Goal: Task Accomplishment & Management: Complete application form

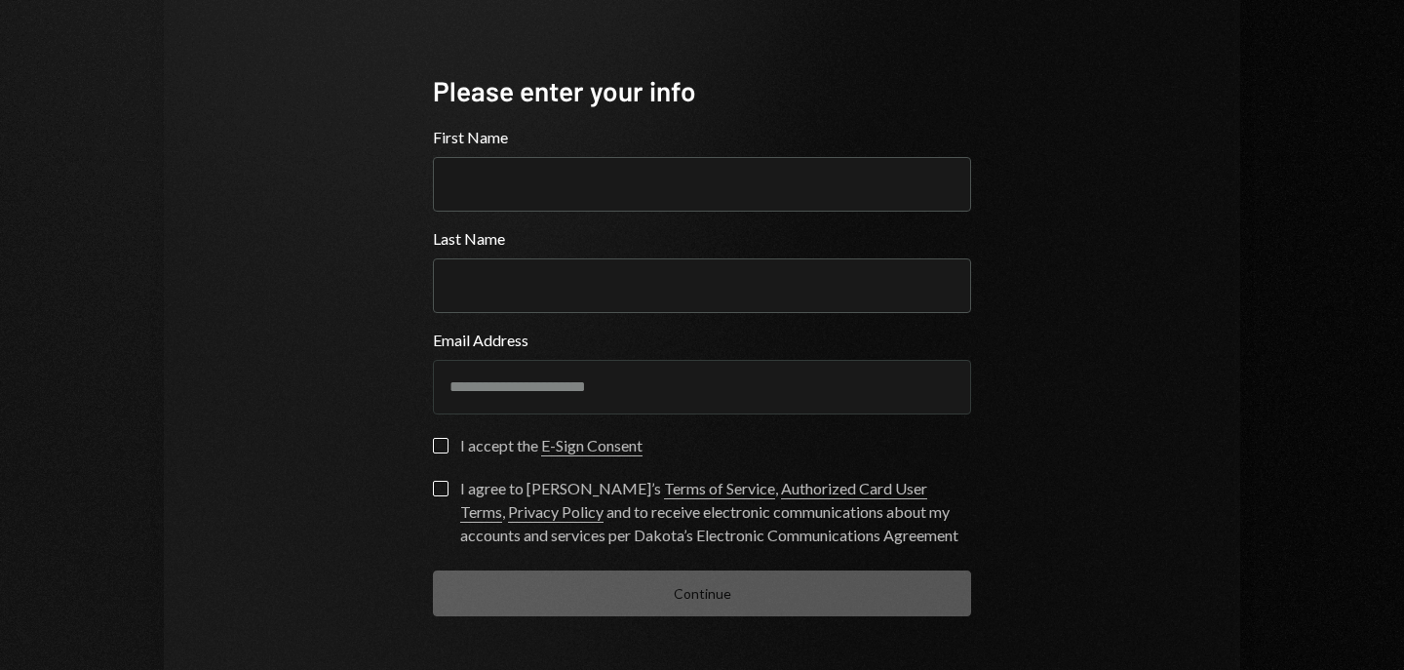
scroll to position [122, 0]
click at [465, 445] on div "I accept the E-Sign Consent" at bounding box center [551, 446] width 182 height 23
click at [449, 445] on button "I accept the E-Sign Consent" at bounding box center [441, 447] width 16 height 16
click at [546, 490] on div "I agree to Dakota’s Terms of Service , Authorized Card User Terms , Privacy Pol…" at bounding box center [715, 513] width 511 height 70
click at [449, 490] on button "I agree to Dakota’s Terms of Service , Authorized Card User Terms , Privacy Pol…" at bounding box center [441, 490] width 16 height 16
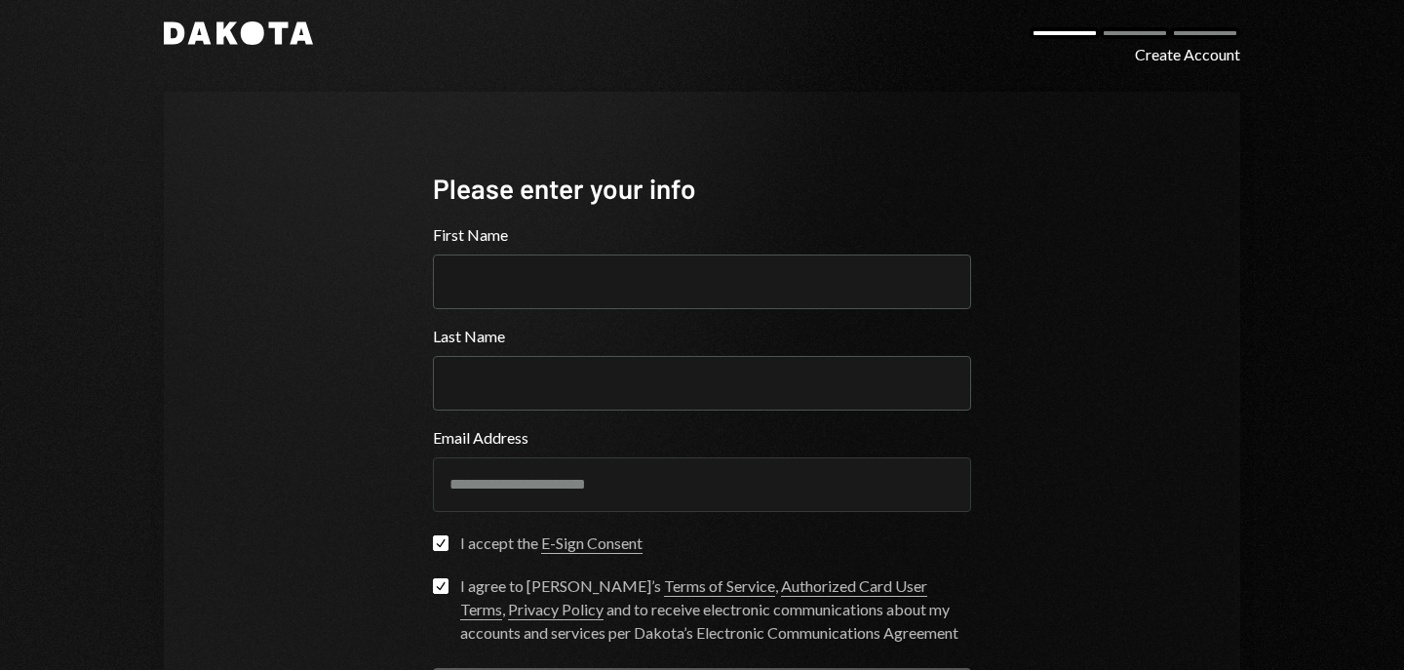
scroll to position [0, 0]
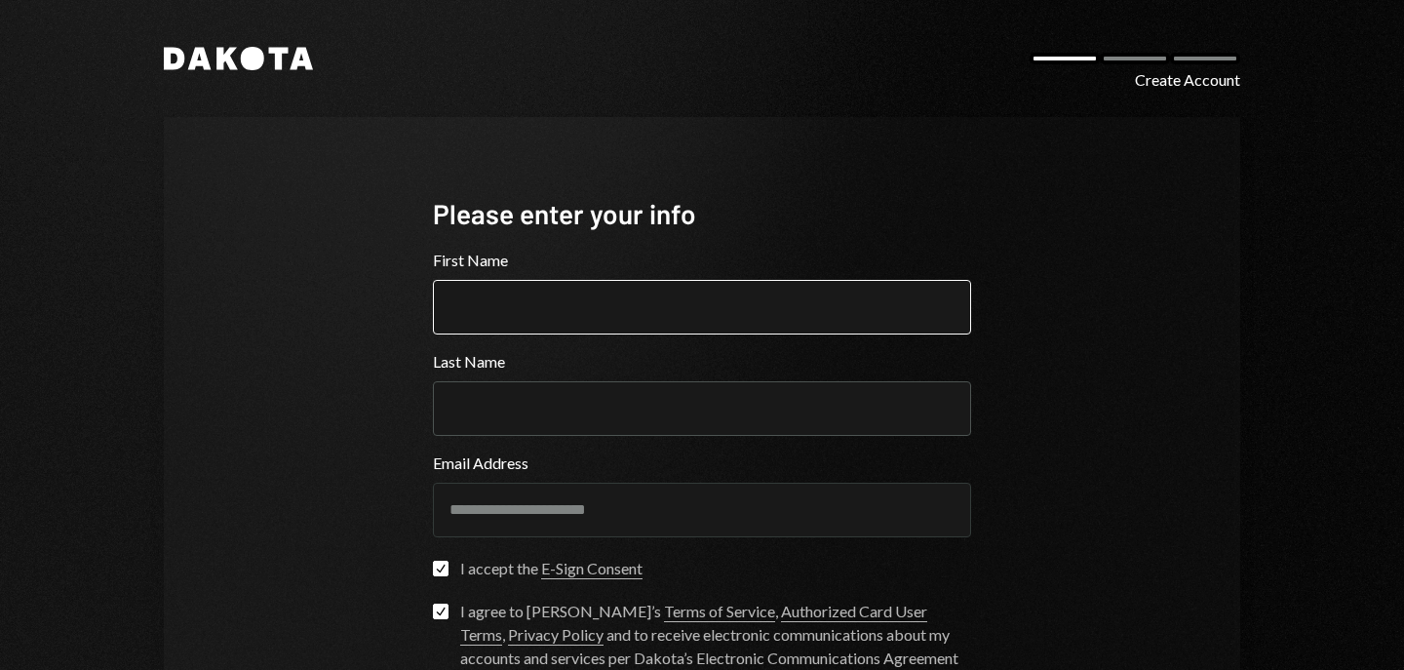
click at [590, 289] on input "First Name" at bounding box center [702, 307] width 538 height 55
type input "******"
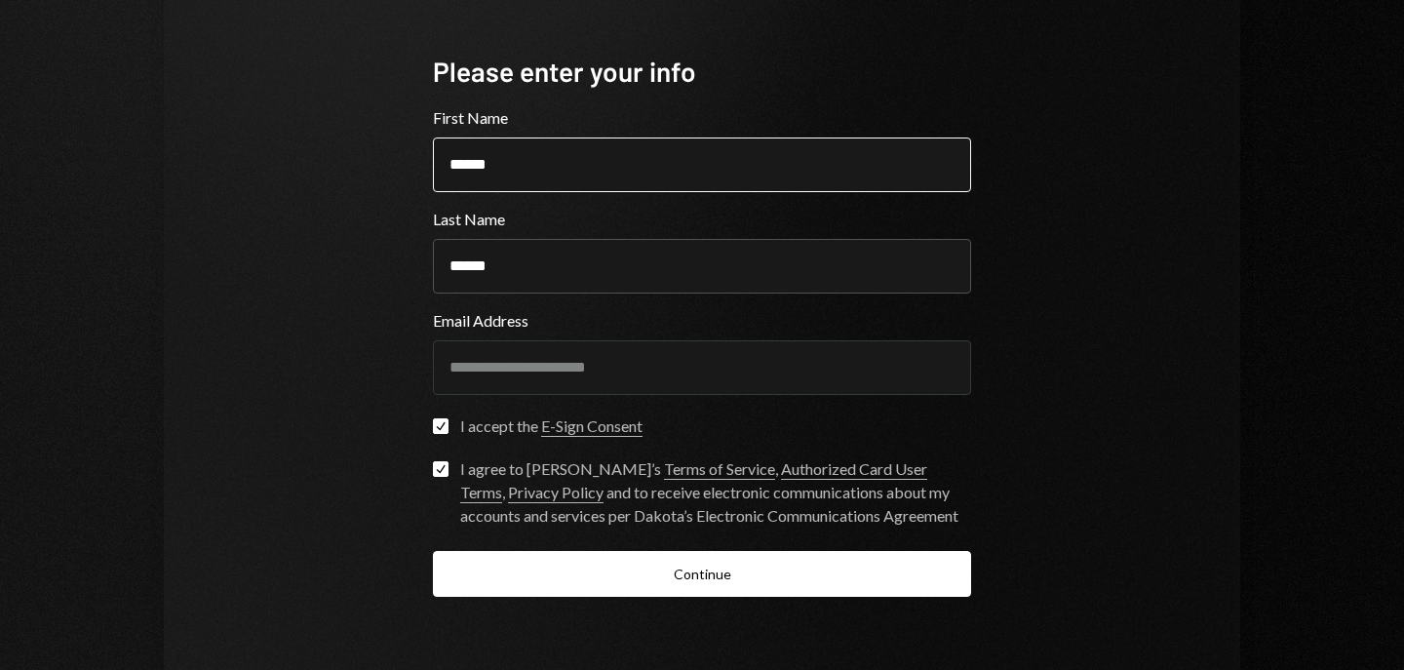
scroll to position [193, 0]
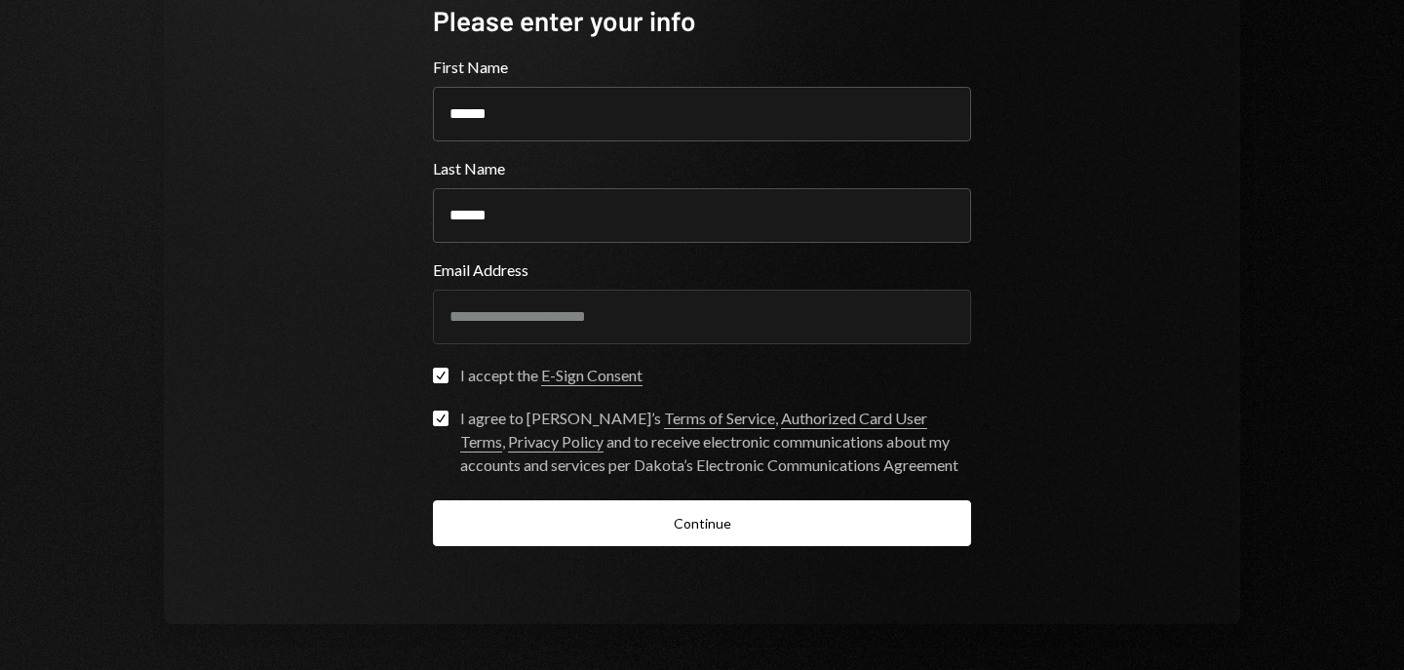
type input "******"
click at [627, 547] on div "**********" at bounding box center [702, 274] width 585 height 700
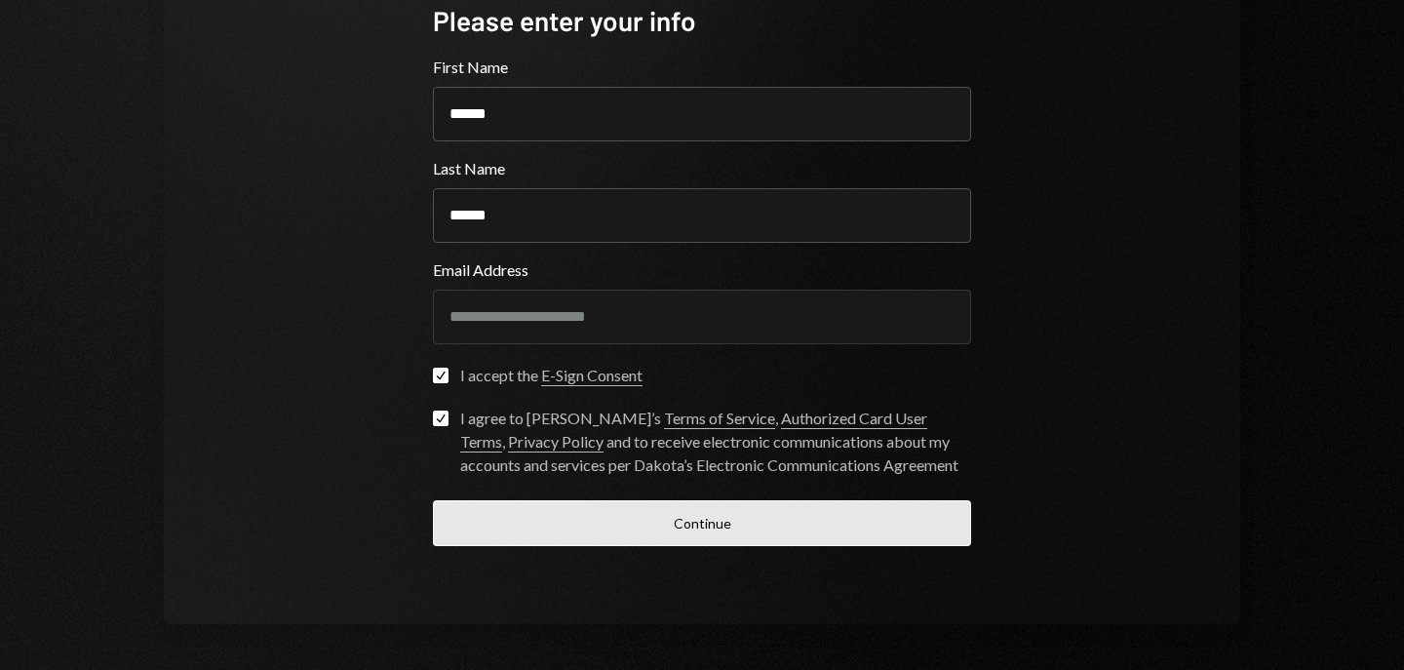
click at [700, 524] on button "Continue" at bounding box center [702, 523] width 538 height 46
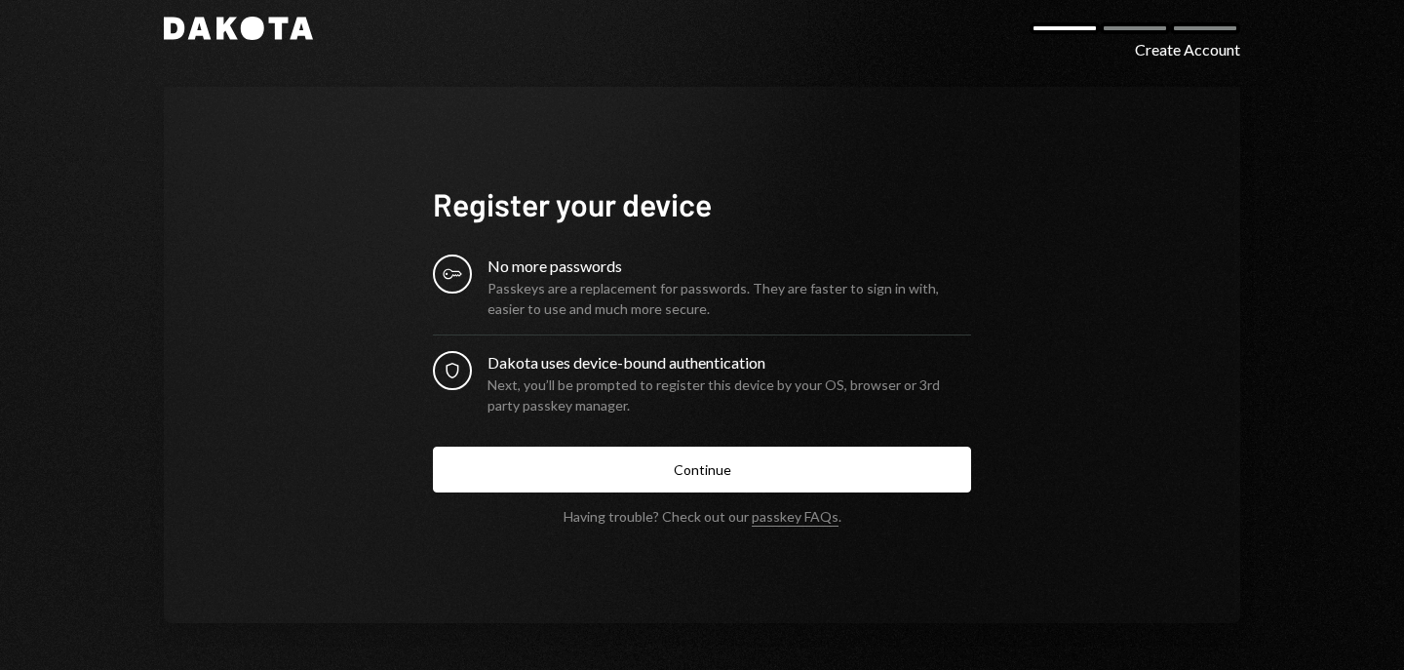
scroll to position [29, 0]
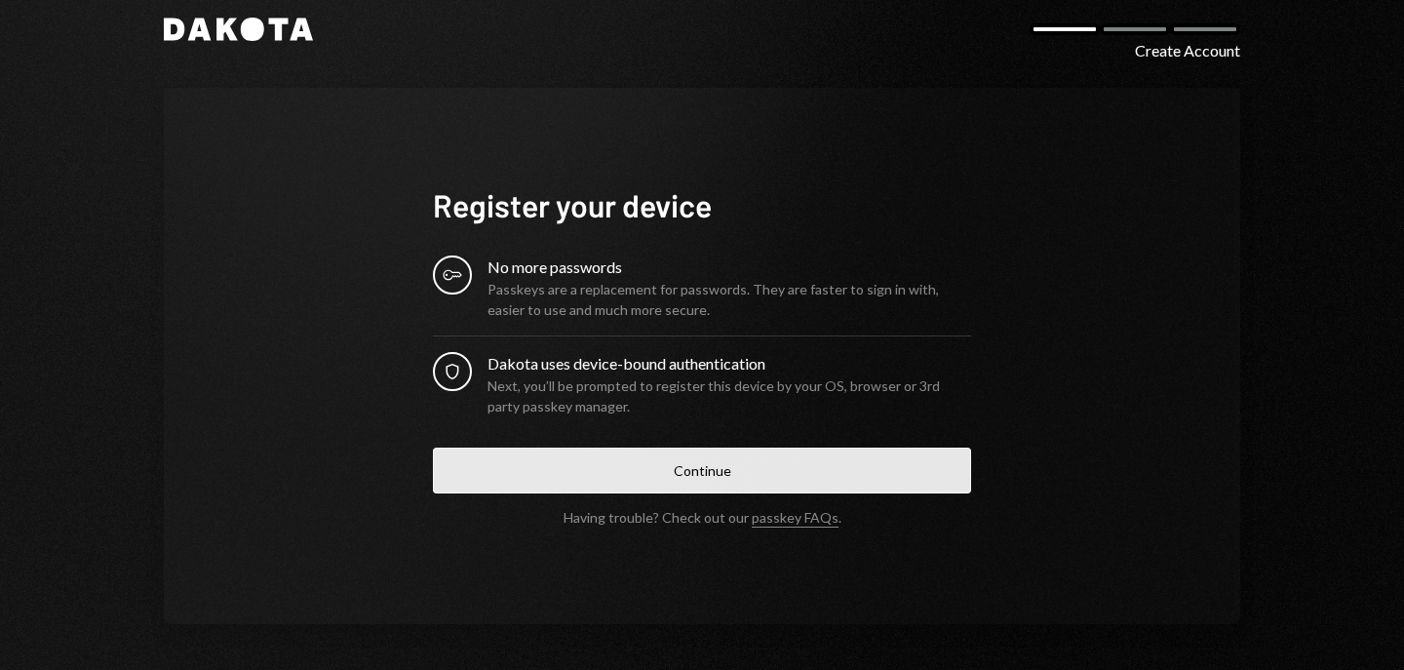
click at [662, 461] on button "Continue" at bounding box center [702, 471] width 538 height 46
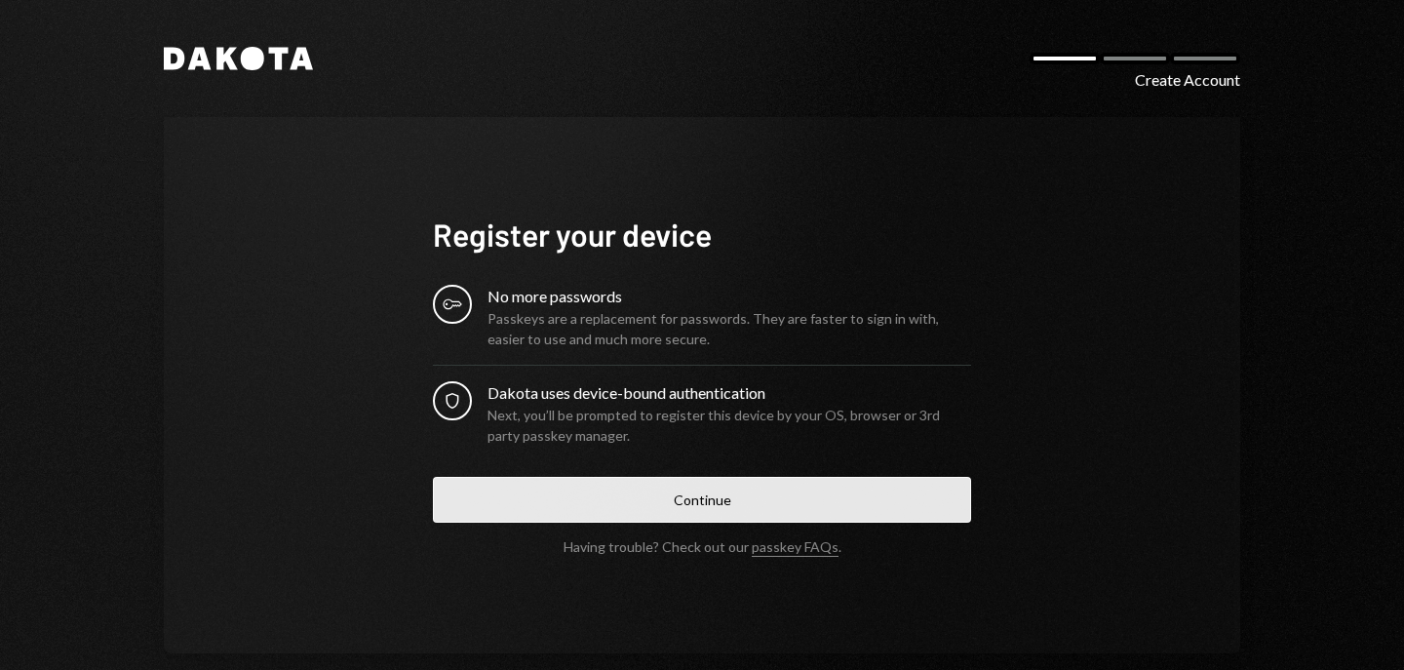
click at [777, 512] on button "Continue" at bounding box center [702, 500] width 538 height 46
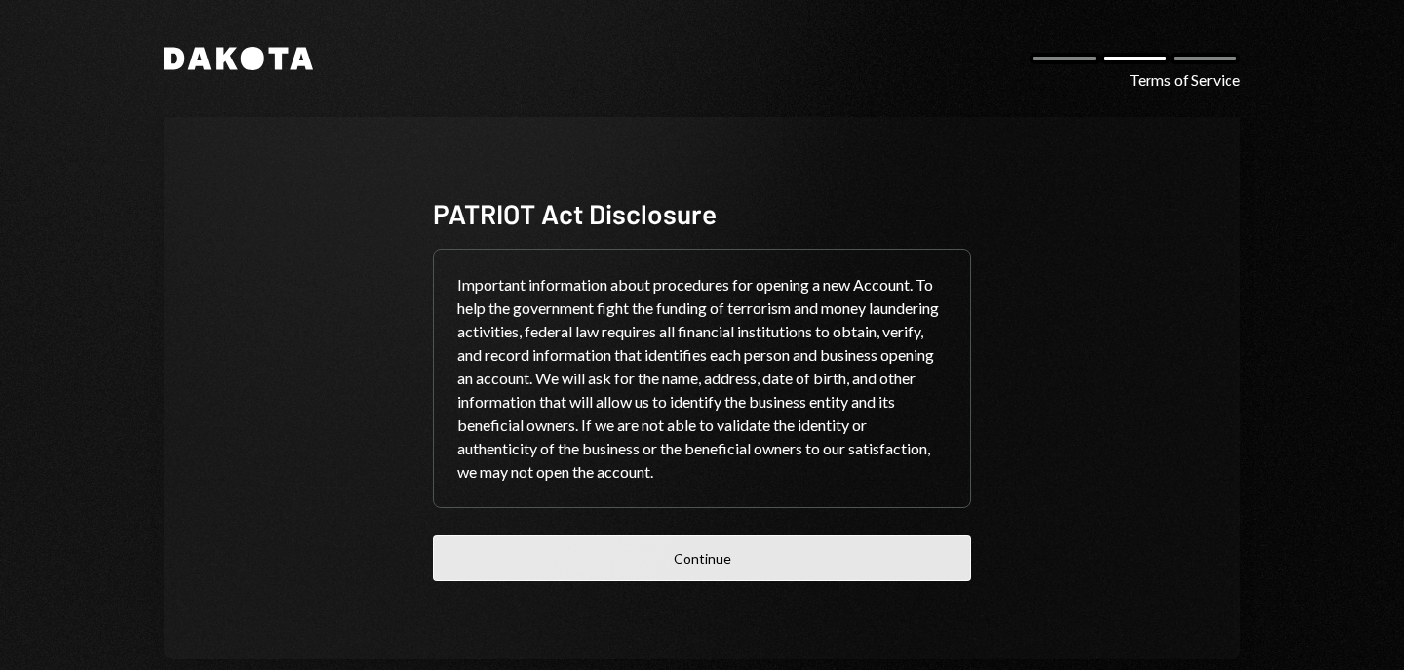
click at [772, 560] on button "Continue" at bounding box center [702, 558] width 538 height 46
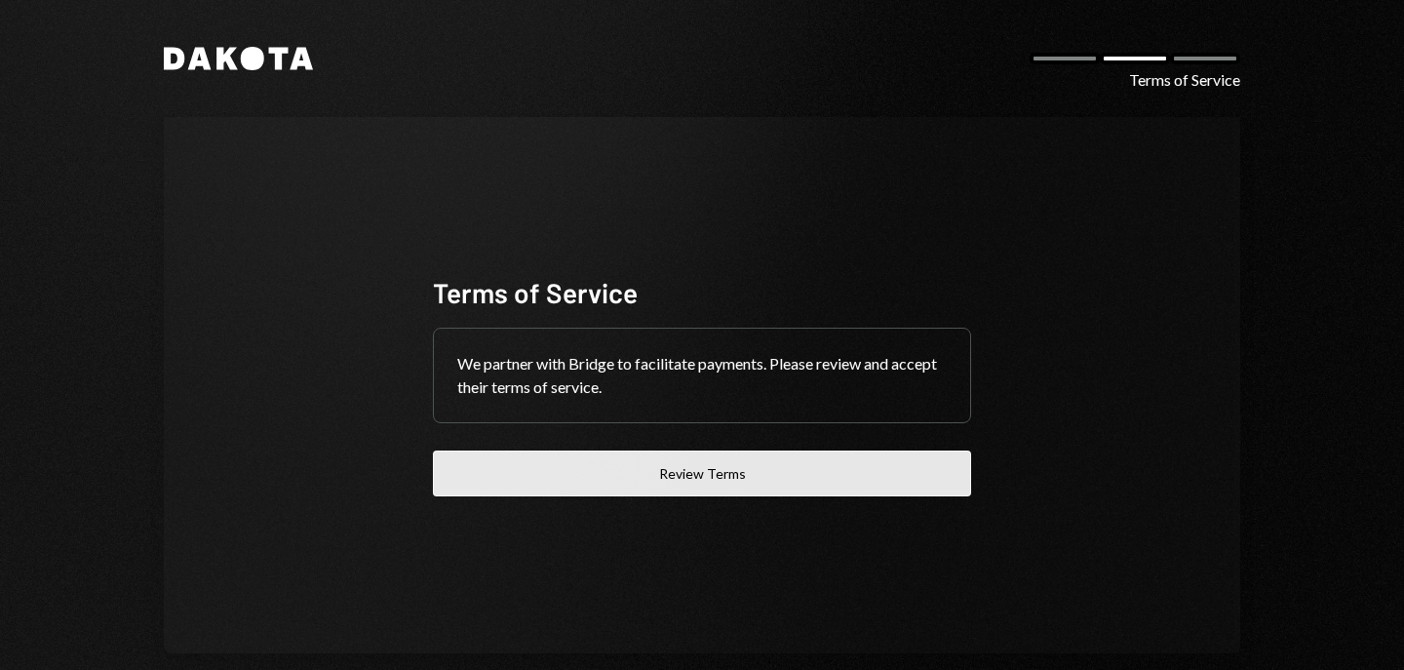
click at [730, 471] on button "Review Terms" at bounding box center [702, 473] width 538 height 46
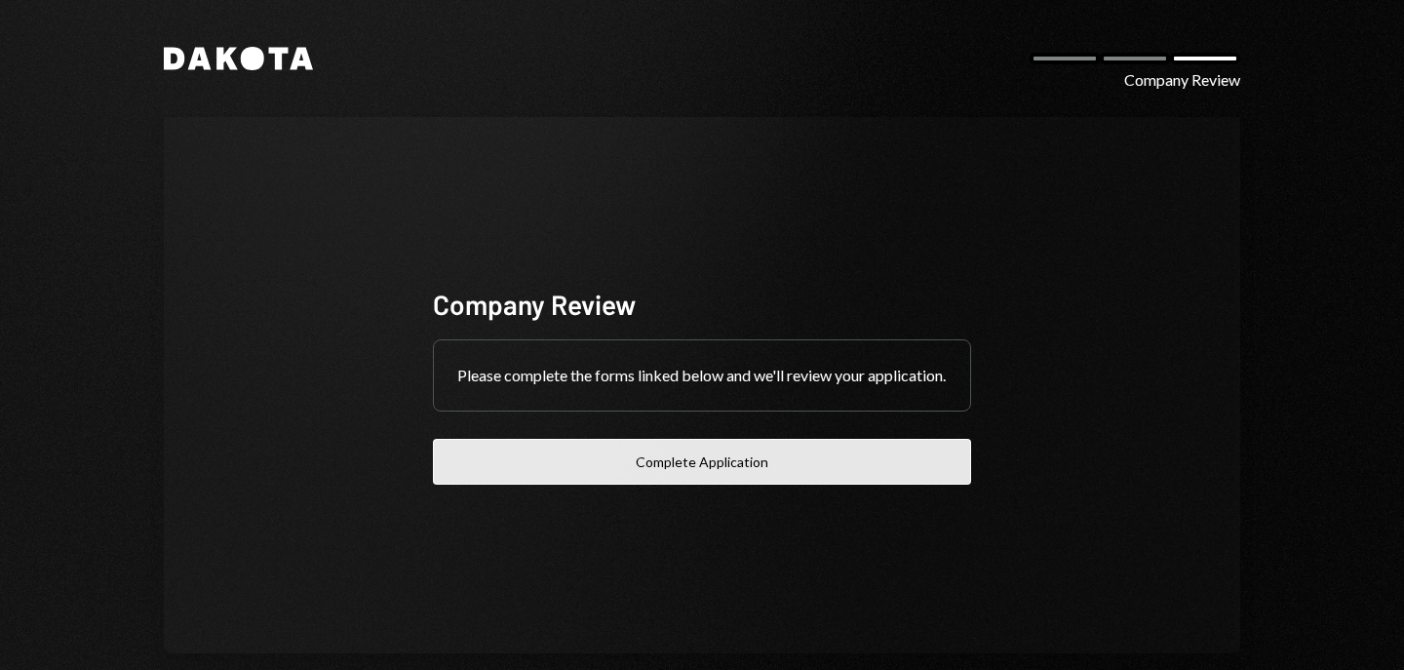
click at [803, 475] on button "Complete Application" at bounding box center [702, 462] width 538 height 46
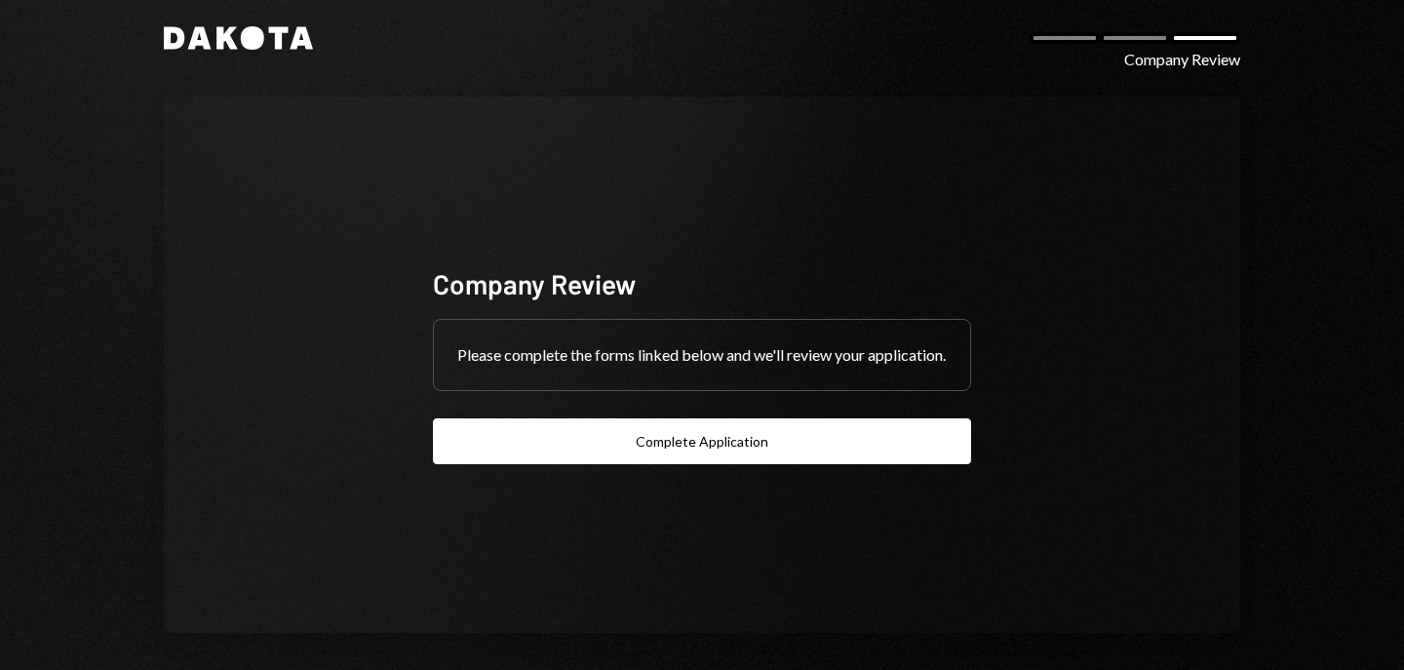
scroll to position [29, 0]
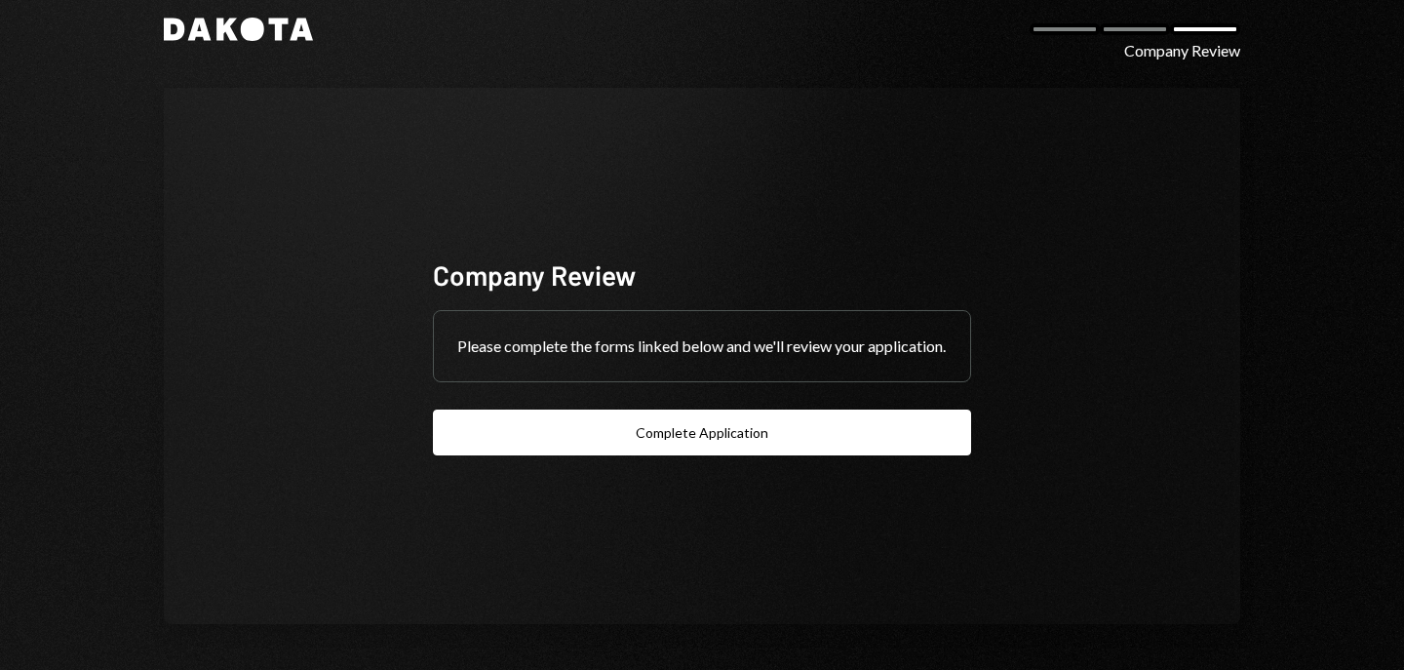
click at [252, 28] on icon at bounding box center [252, 29] width 23 height 23
